Goal: Check status: Check status

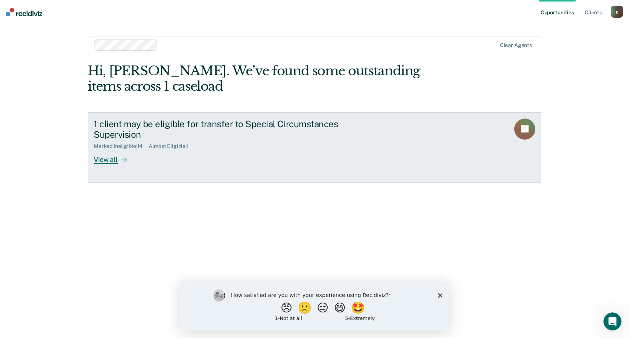
click at [117, 159] on div "View all" at bounding box center [115, 156] width 42 height 15
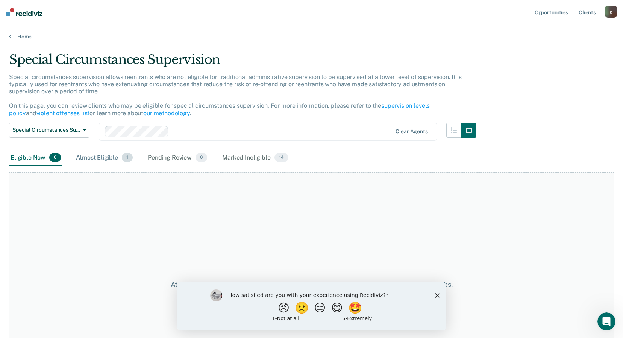
click at [87, 156] on div "Almost Eligible 1" at bounding box center [104, 158] width 60 height 17
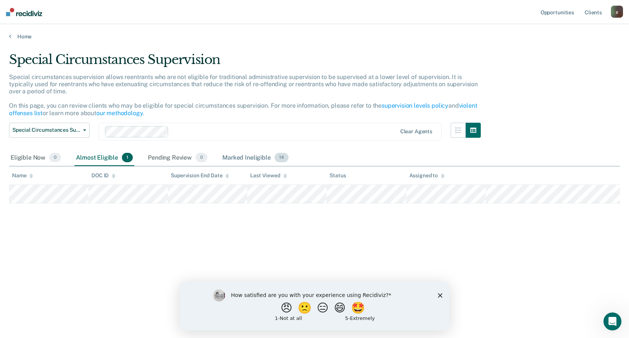
click at [264, 158] on div "Marked Ineligible 14" at bounding box center [255, 158] width 69 height 17
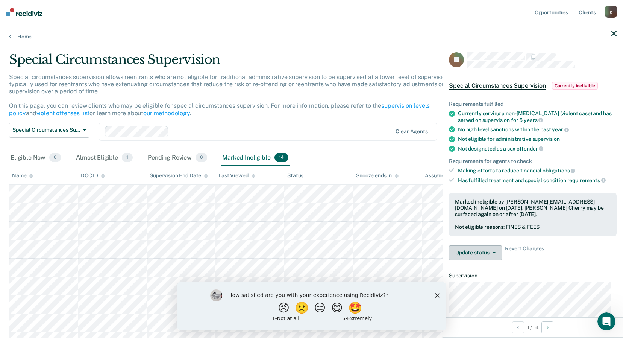
click at [494, 251] on button "Update status" at bounding box center [475, 252] width 53 height 15
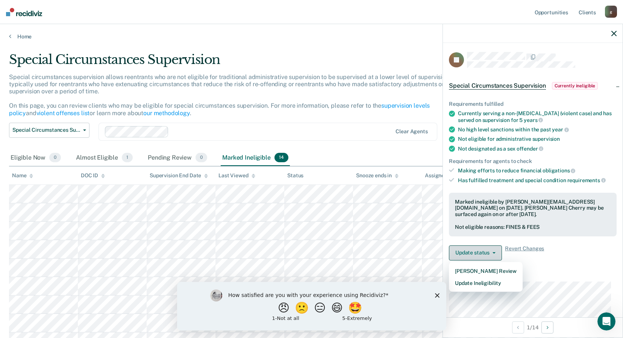
click at [494, 252] on icon "button" at bounding box center [494, 253] width 3 height 2
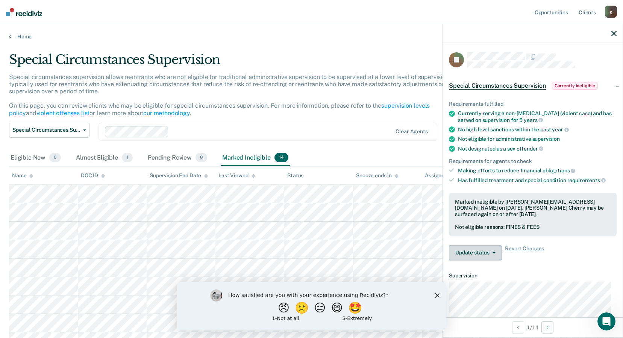
click at [491, 251] on button "Update status" at bounding box center [475, 252] width 53 height 15
